Goal: Task Accomplishment & Management: Use online tool/utility

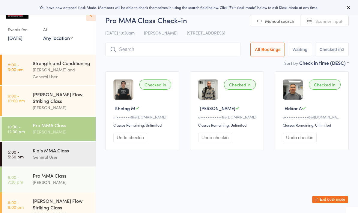
click at [226, 52] on input "search" at bounding box center [172, 50] width 135 height 14
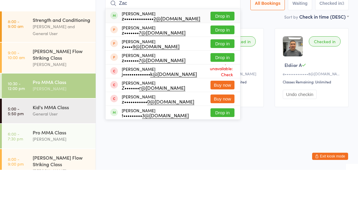
type input "Zac"
click at [195, 52] on div "[PERSON_NAME] z•••••••••••••• 2@[DOMAIN_NAME] Drop in" at bounding box center [173, 59] width 135 height 14
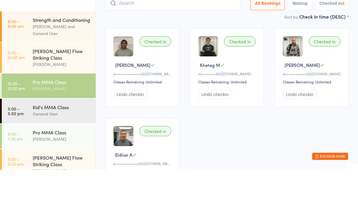
click at [210, 40] on input "search" at bounding box center [172, 47] width 135 height 14
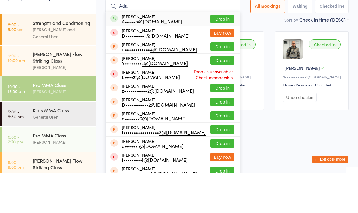
type input "Ada"
click at [218, 55] on button "Drop in" at bounding box center [223, 59] width 24 height 9
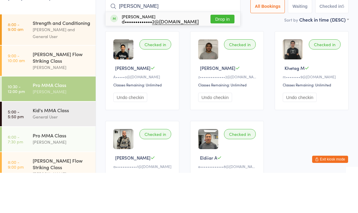
type input "Deshaw"
click at [218, 55] on button "Drop in" at bounding box center [223, 59] width 24 height 9
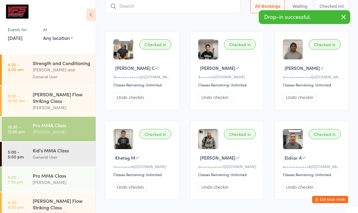
click at [213, 6] on input "search" at bounding box center [172, 6] width 135 height 14
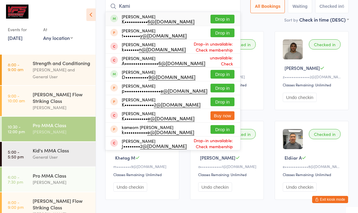
type input "Kami"
click at [217, 19] on button "Drop in" at bounding box center [223, 19] width 24 height 9
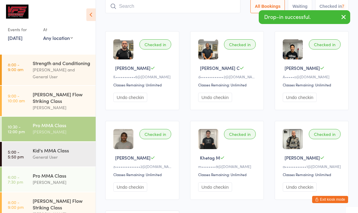
click at [220, 9] on input "search" at bounding box center [172, 6] width 135 height 14
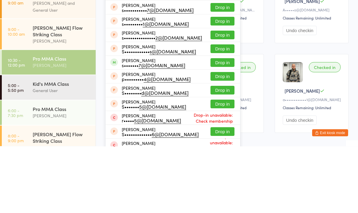
type input "Steve"
click at [176, 123] on div "Steven Mihajlovich s••••••• 7@outlook.com Drop in" at bounding box center [173, 130] width 135 height 14
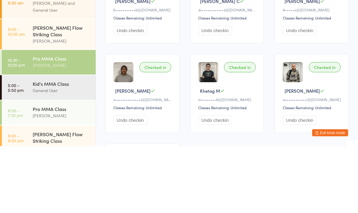
scroll to position [0, 0]
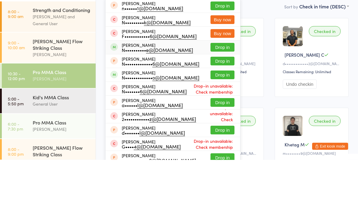
type input "Nick"
click at [182, 94] on div "Nick Aguirre N•••••••••• e@yahoo.com Drop in" at bounding box center [173, 101] width 135 height 14
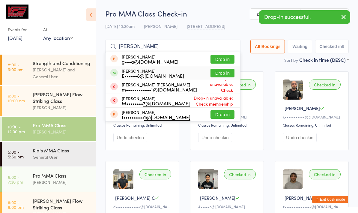
type input "Mota"
click at [166, 73] on div "Motaz Askar E•••••• 8@aol.com Drop in" at bounding box center [173, 73] width 135 height 14
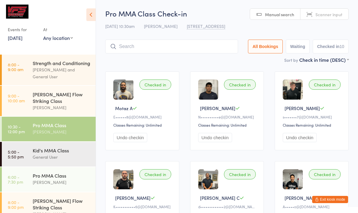
click at [65, 161] on div "General User" at bounding box center [62, 157] width 58 height 7
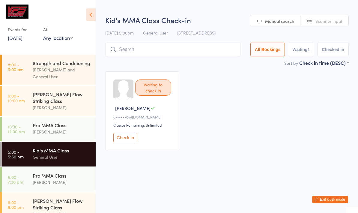
click at [93, 17] on icon at bounding box center [90, 14] width 9 height 13
